Goal: Find specific page/section: Find specific page/section

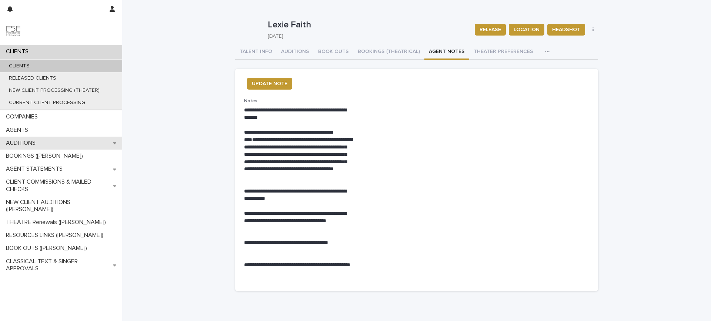
click at [54, 138] on div "AUDITIONS" at bounding box center [61, 143] width 122 height 13
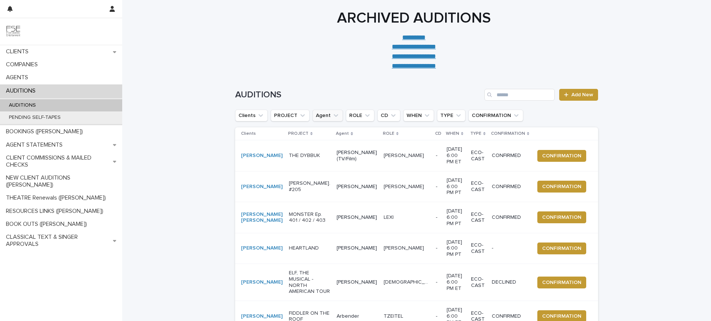
click at [332, 117] on icon "Agent" at bounding box center [335, 115] width 7 height 7
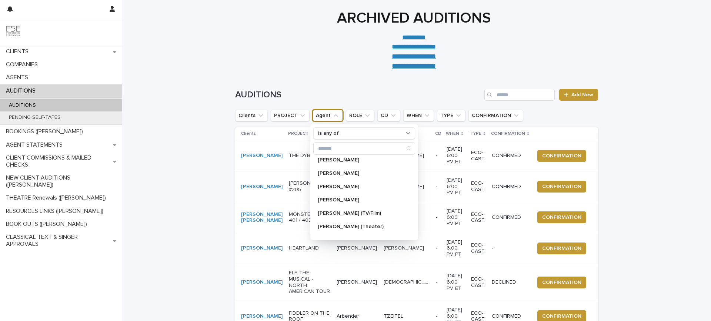
scroll to position [197, 0]
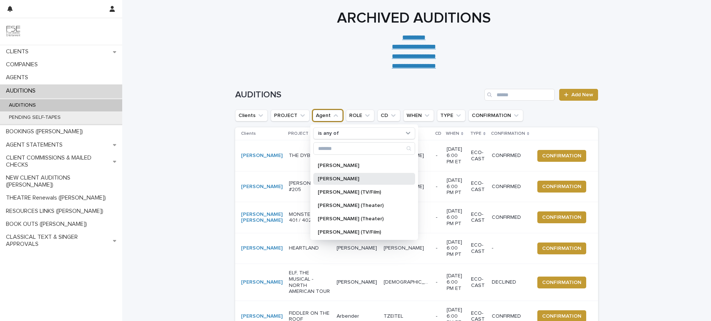
click at [340, 175] on div "[PERSON_NAME]" at bounding box center [364, 179] width 102 height 12
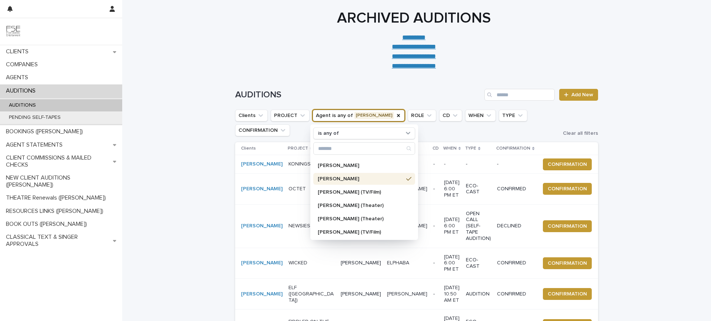
click at [229, 52] on div "**********" at bounding box center [414, 39] width 370 height 61
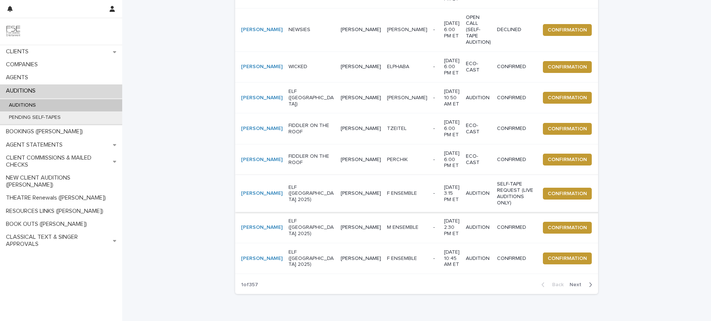
scroll to position [197, 0]
